Goal: Check status: Check status

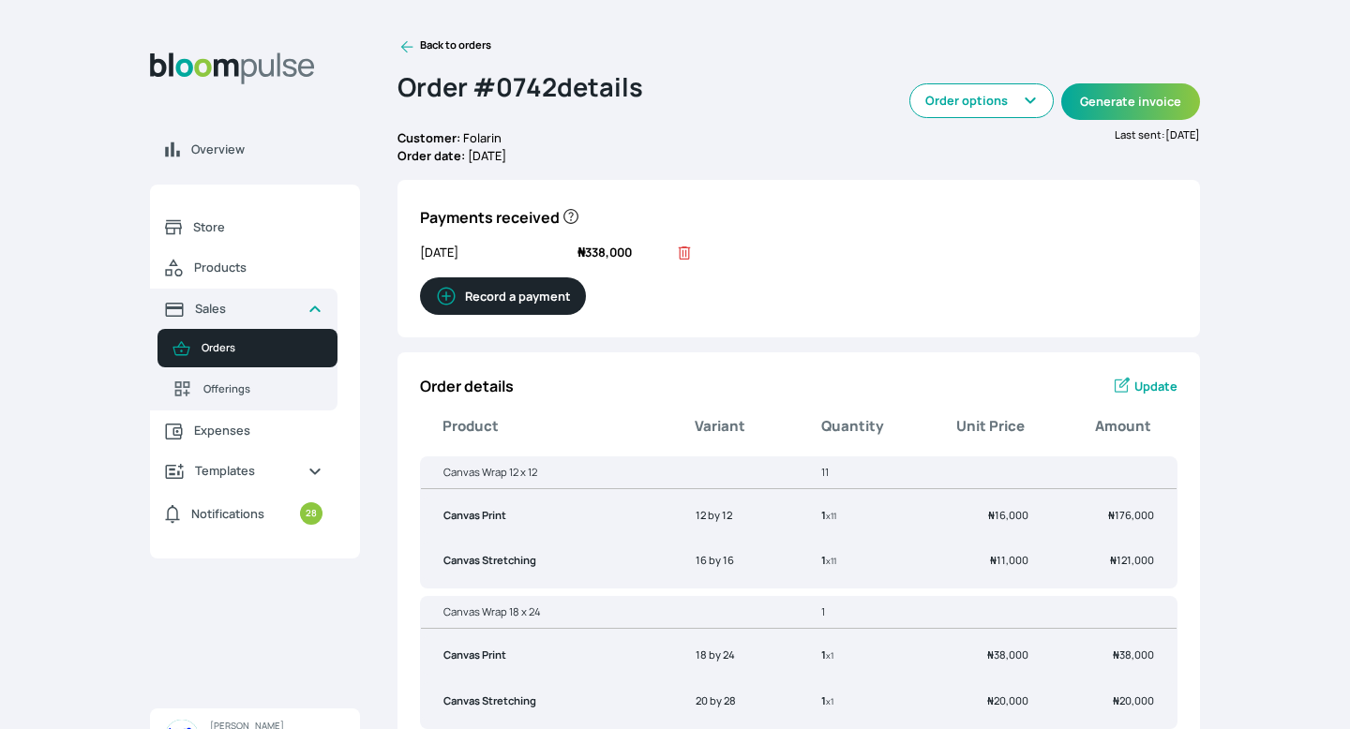
click at [408, 43] on icon at bounding box center [406, 46] width 19 height 19
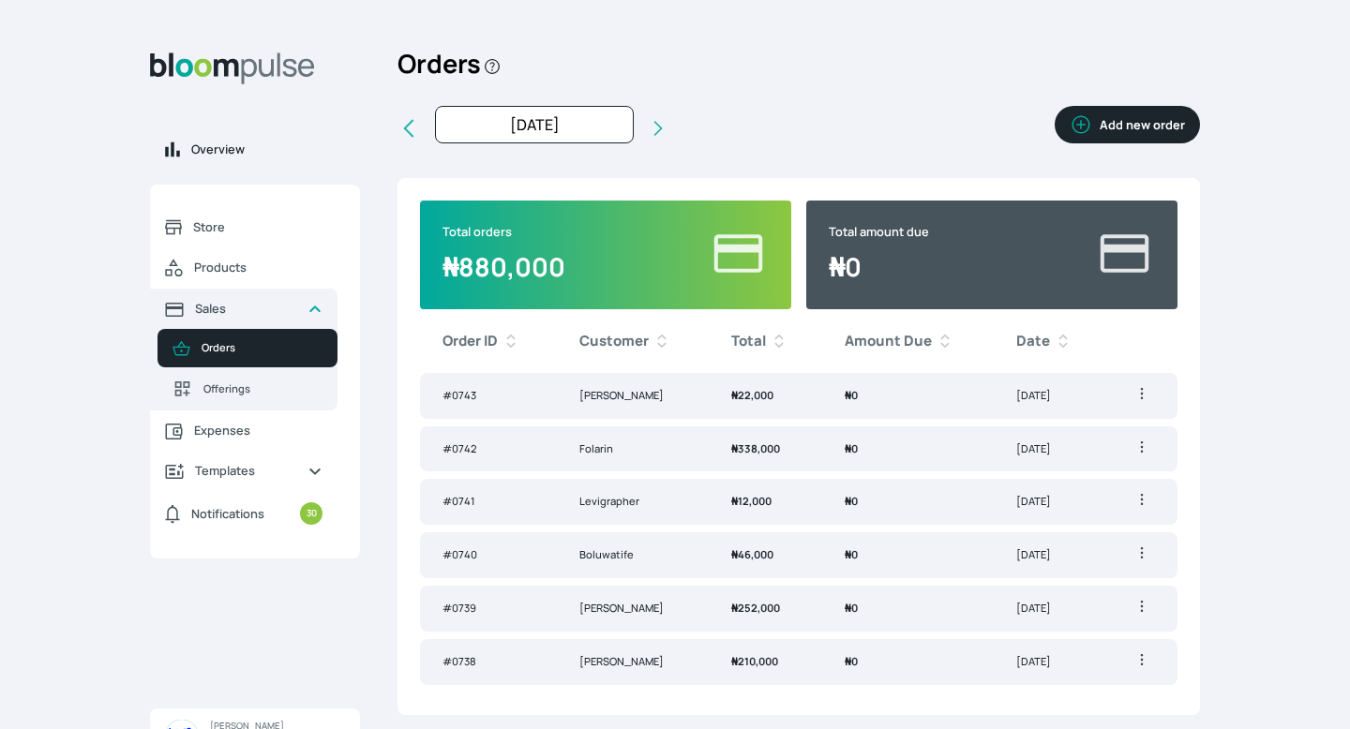
click at [224, 146] on span "Overview" at bounding box center [268, 150] width 154 height 18
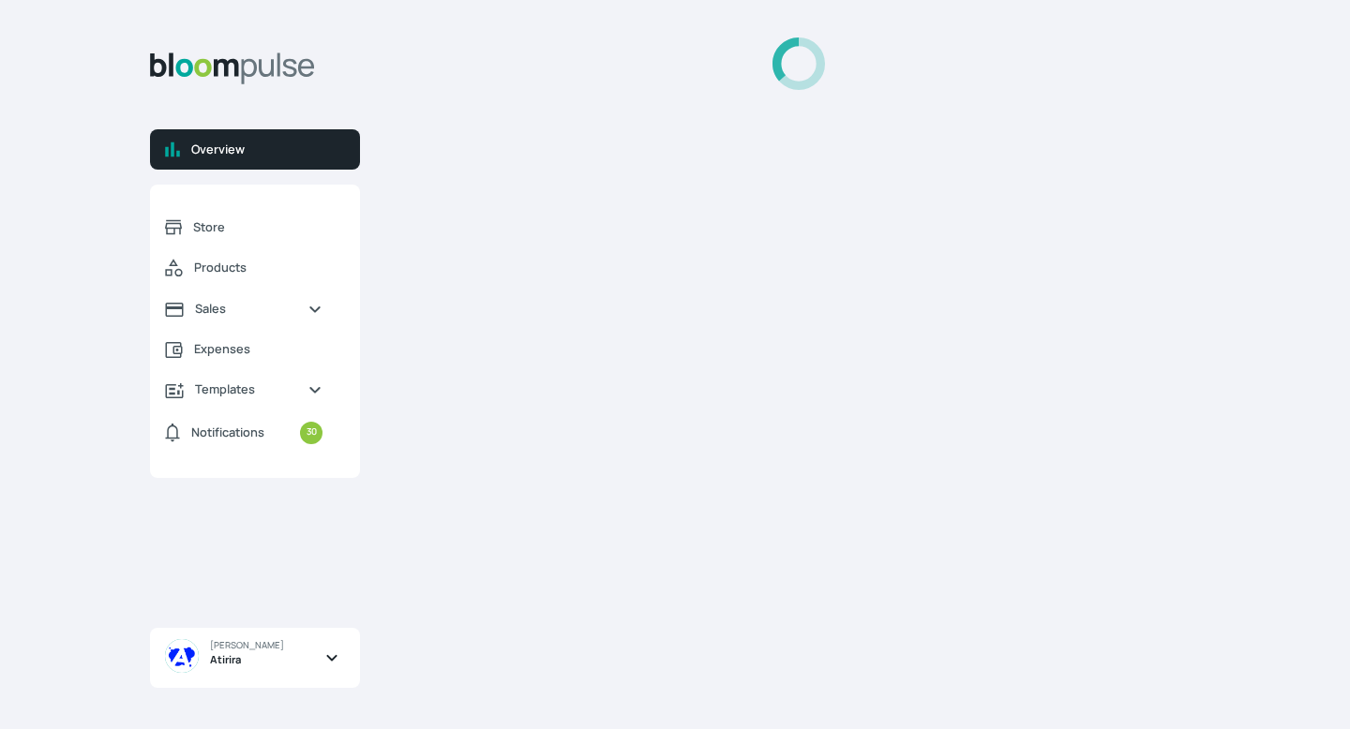
select select "2025"
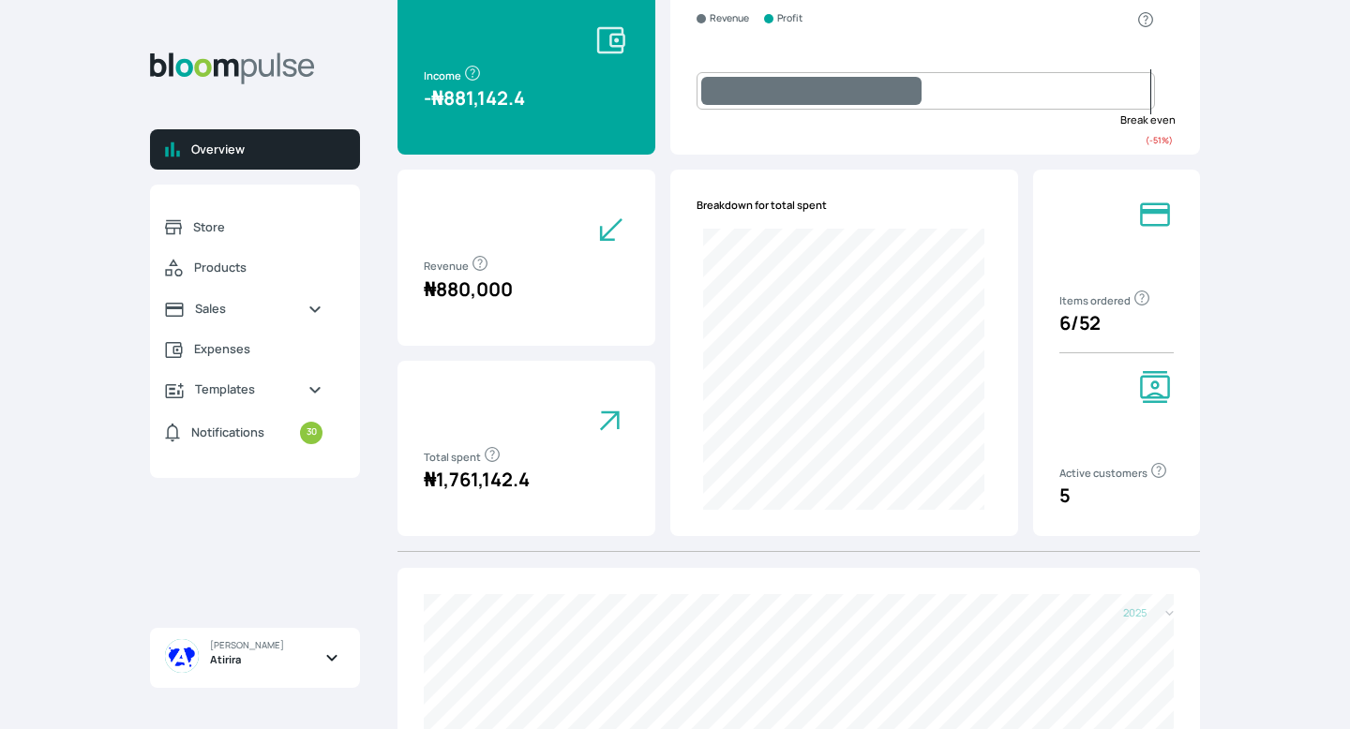
scroll to position [369, 0]
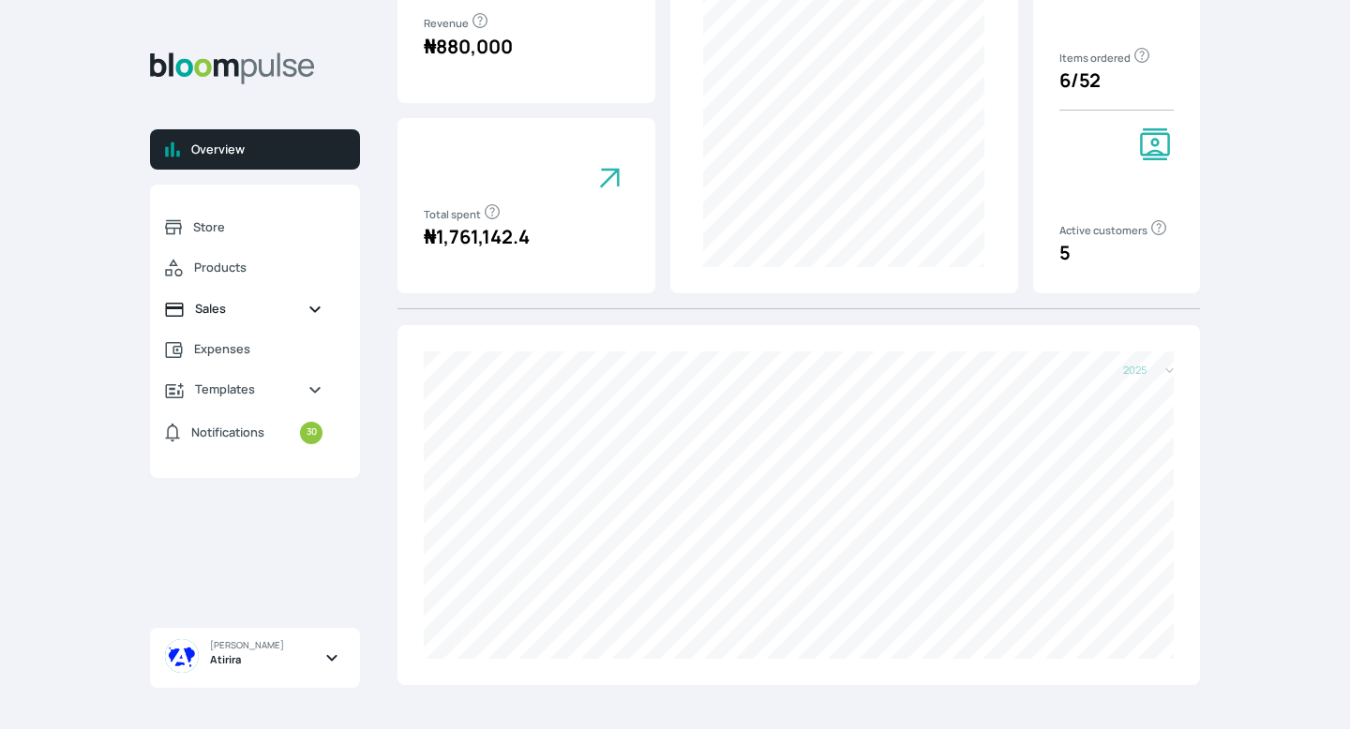
click at [187, 301] on link "Sales" at bounding box center [243, 309] width 187 height 40
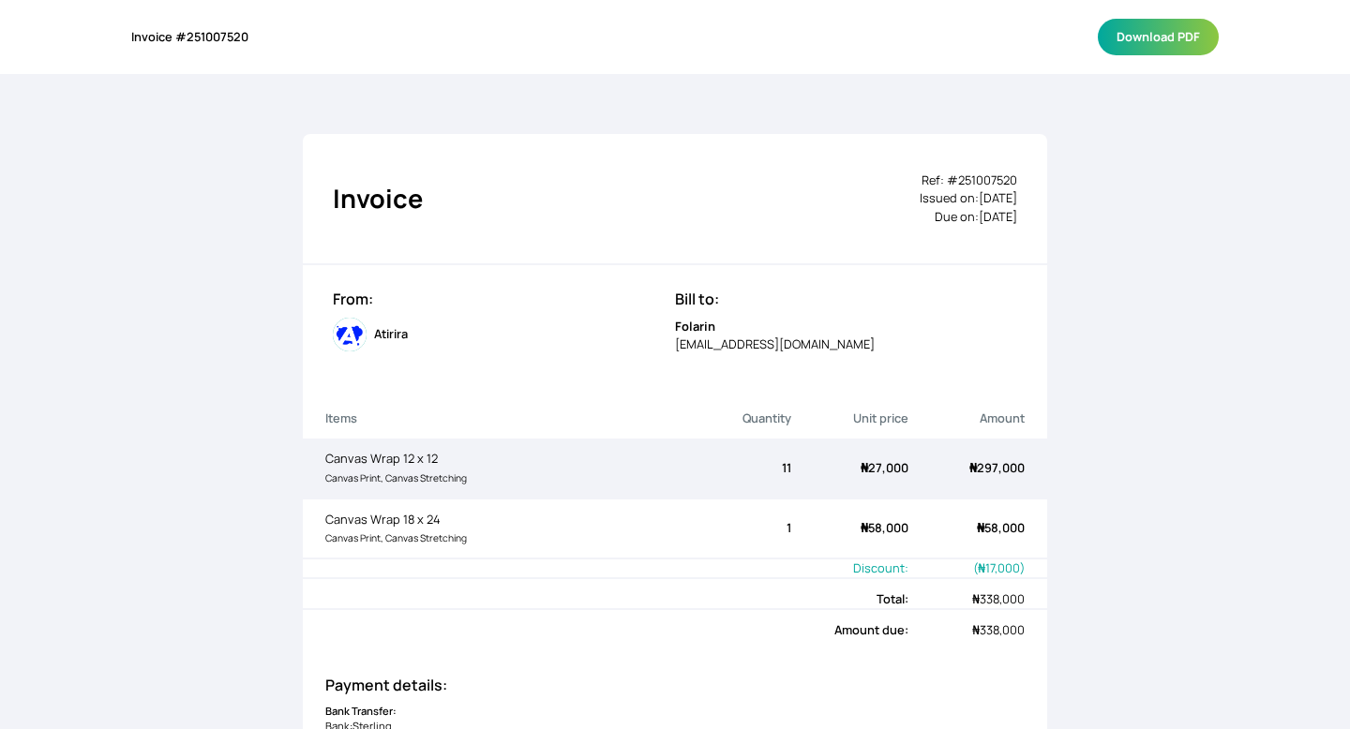
scroll to position [138, 0]
